Goal: Check status: Check status

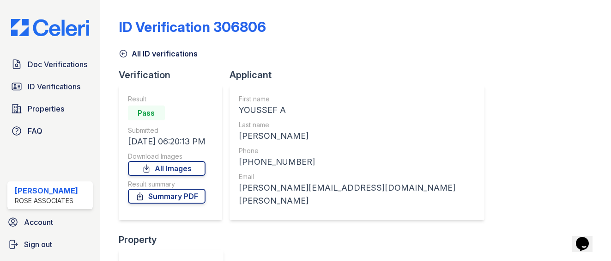
scroll to position [65, 0]
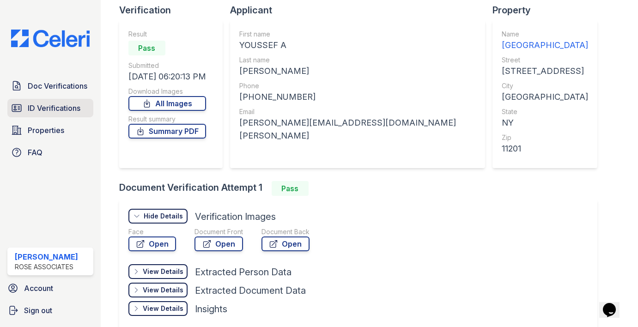
click at [64, 112] on span "ID Verifications" at bounding box center [54, 108] width 53 height 11
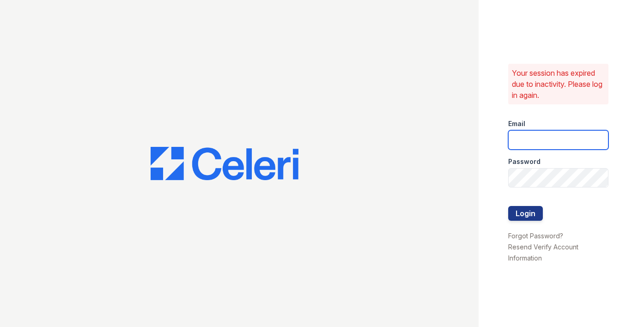
type input "[EMAIL_ADDRESS][DOMAIN_NAME]"
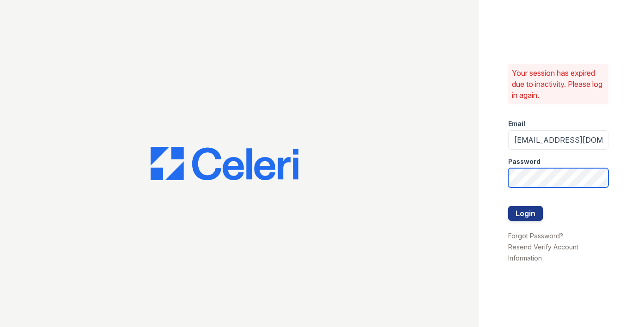
click at [525, 213] on button "Login" at bounding box center [525, 213] width 35 height 15
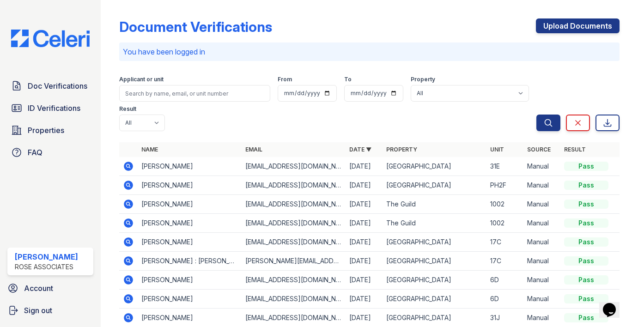
click at [131, 165] on icon at bounding box center [128, 166] width 9 height 9
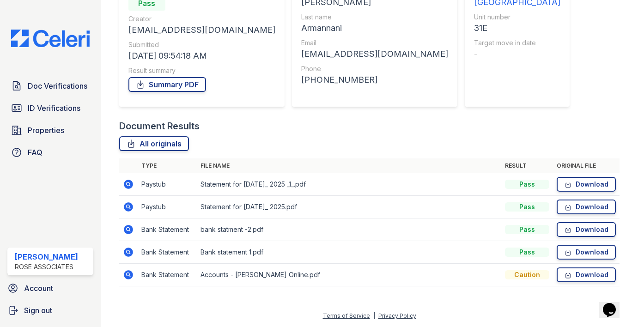
scroll to position [108, 0]
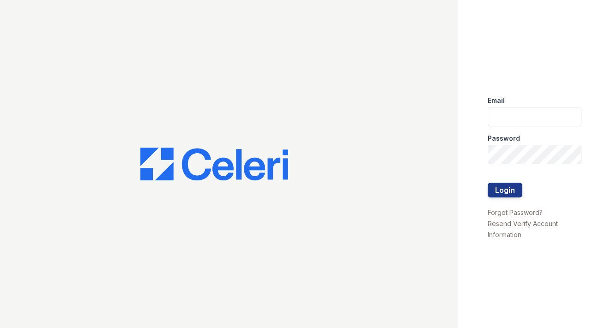
type input "[EMAIL_ADDRESS][DOMAIN_NAME]"
click at [505, 190] on button "Login" at bounding box center [505, 190] width 35 height 15
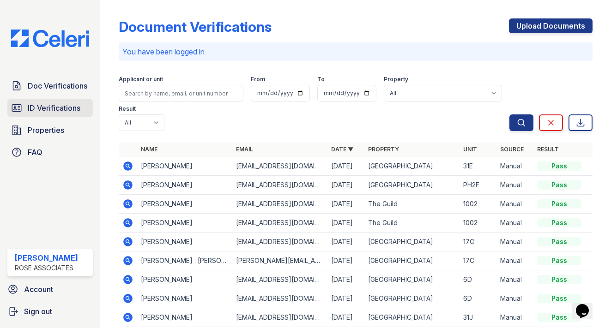
click at [65, 109] on span "ID Verifications" at bounding box center [54, 108] width 53 height 11
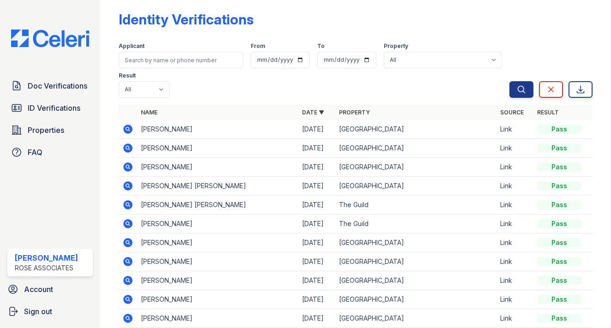
scroll to position [8, 0]
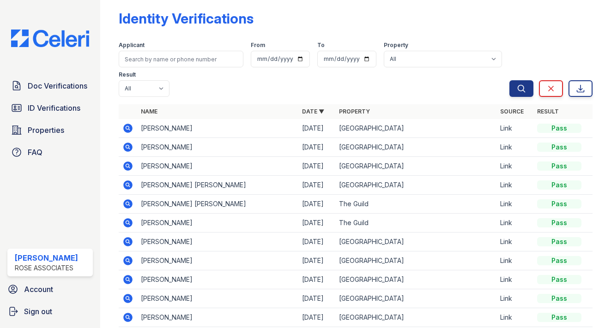
click at [124, 181] on icon at bounding box center [127, 185] width 11 height 11
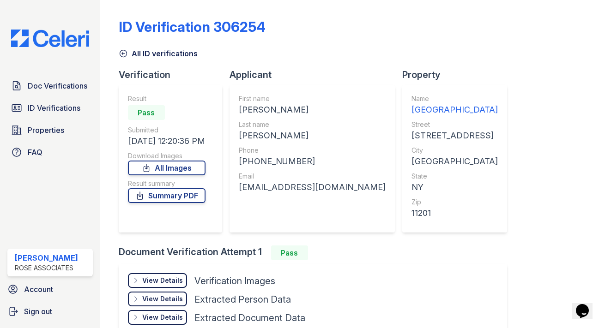
click at [169, 286] on div "View Details Details" at bounding box center [157, 280] width 59 height 15
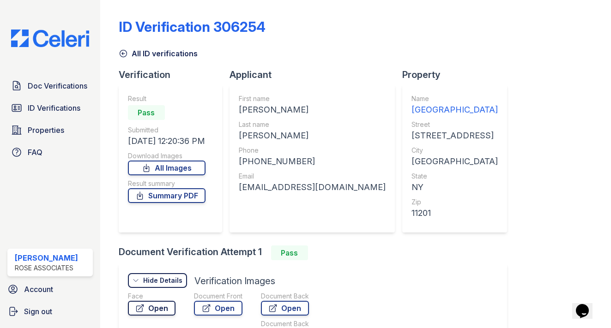
click at [146, 303] on link "Open" at bounding box center [152, 308] width 48 height 15
click at [218, 311] on link "Open" at bounding box center [218, 308] width 49 height 15
